Goal: Information Seeking & Learning: Compare options

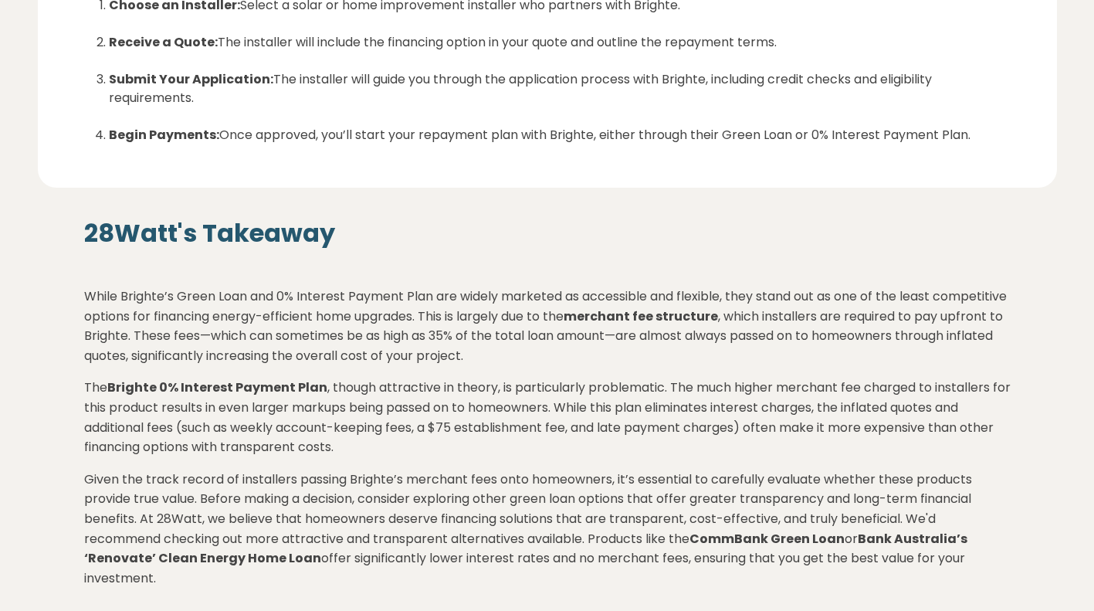
scroll to position [2344, 0]
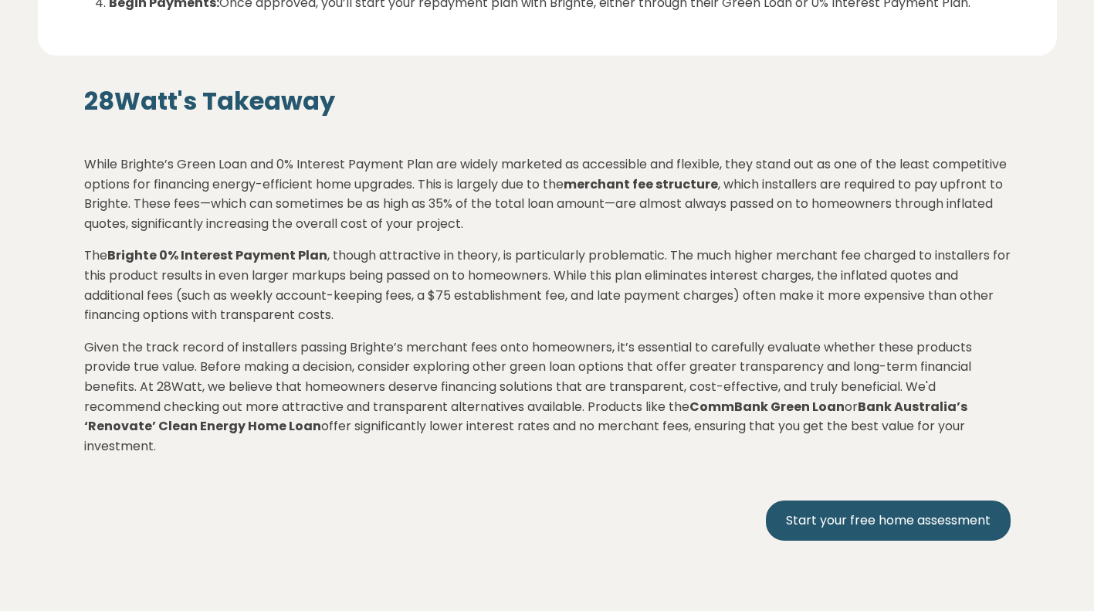
click at [749, 398] on strong "CommBank Green Loan" at bounding box center [766, 407] width 155 height 18
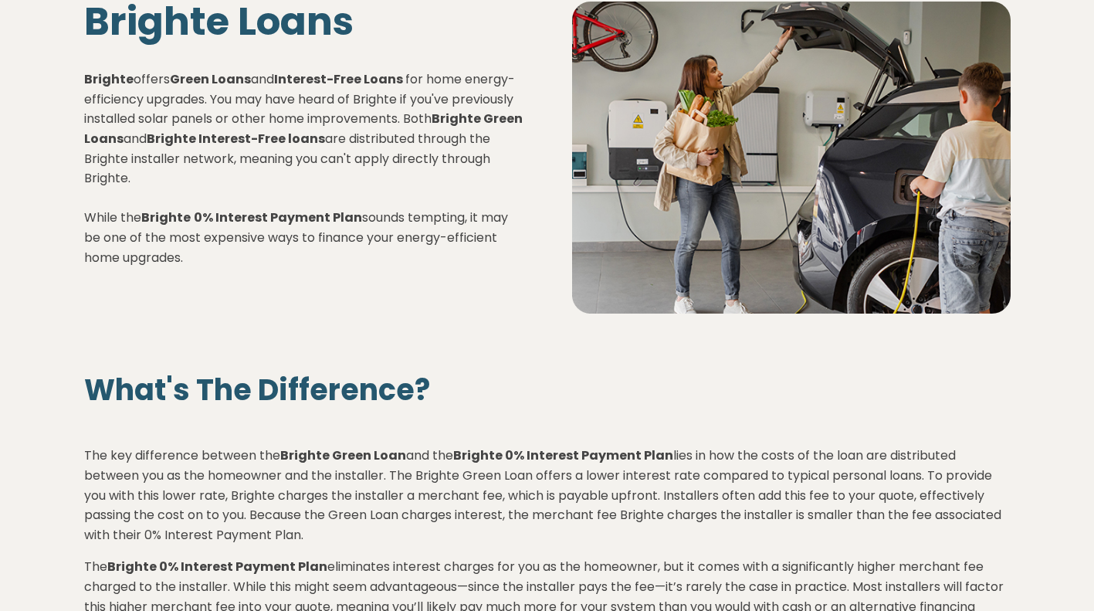
scroll to position [0, 0]
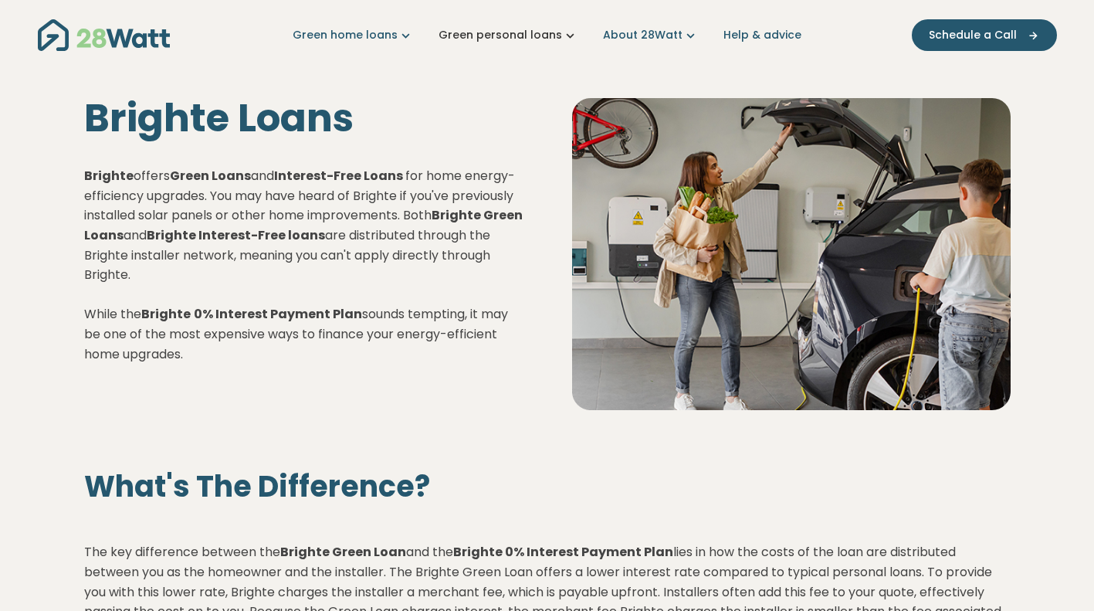
click at [496, 29] on link "Green personal loans" at bounding box center [508, 35] width 140 height 16
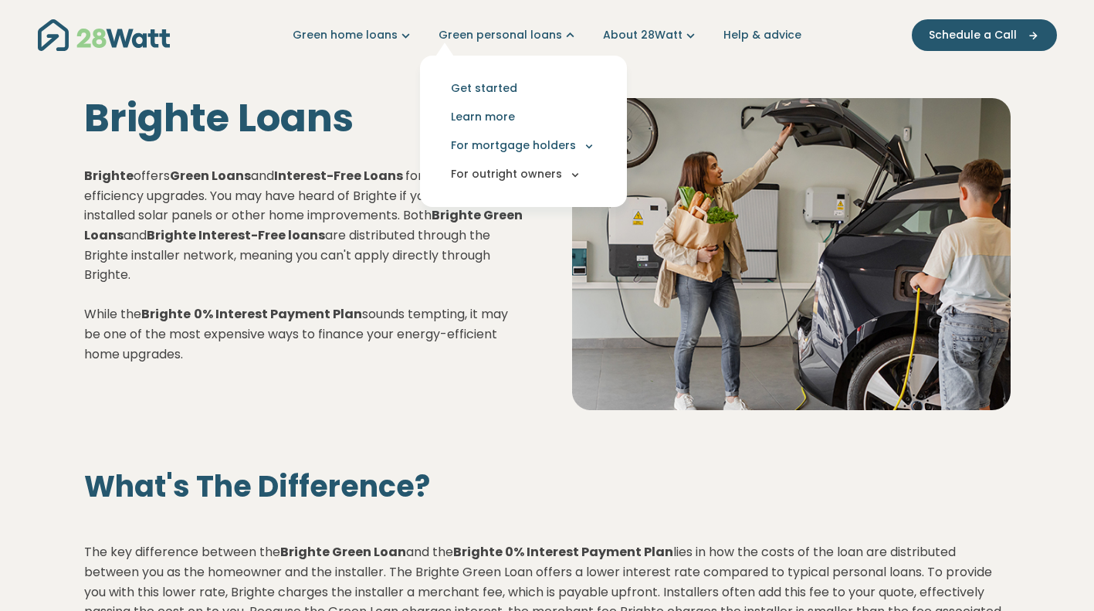
click at [505, 181] on button "For outright owners" at bounding box center [523, 174] width 182 height 29
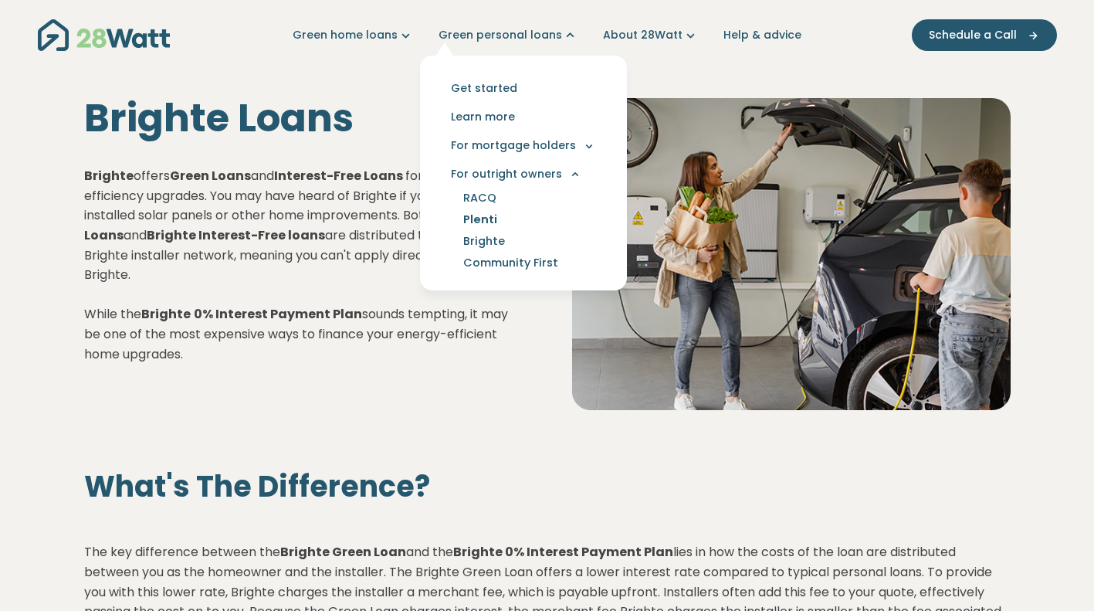
click at [488, 222] on link "Plenti" at bounding box center [480, 219] width 71 height 22
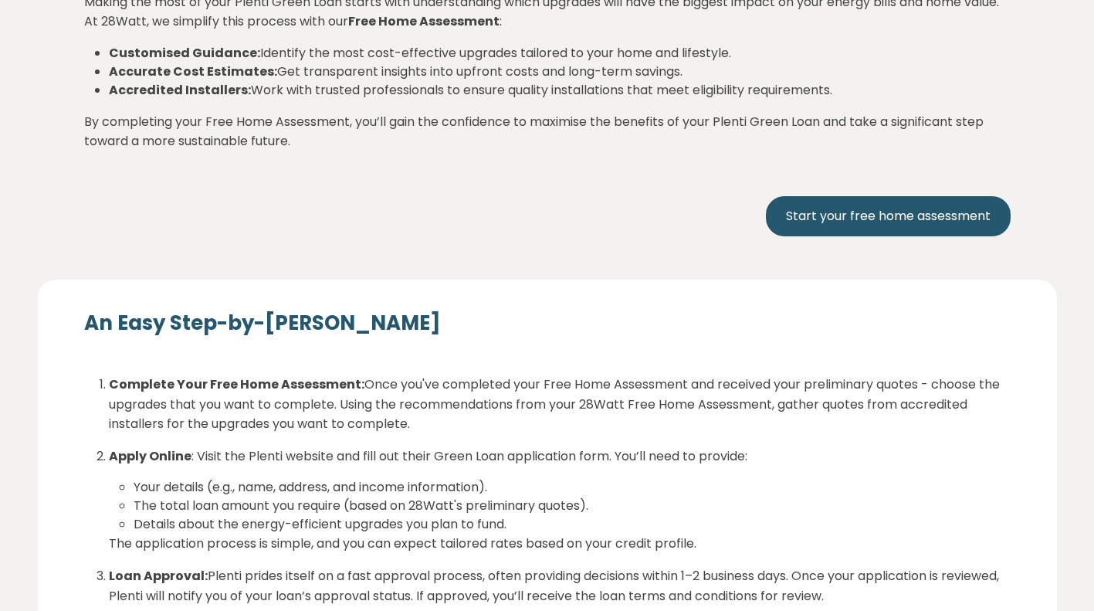
scroll to position [1772, 0]
